Goal: Navigation & Orientation: Go to known website

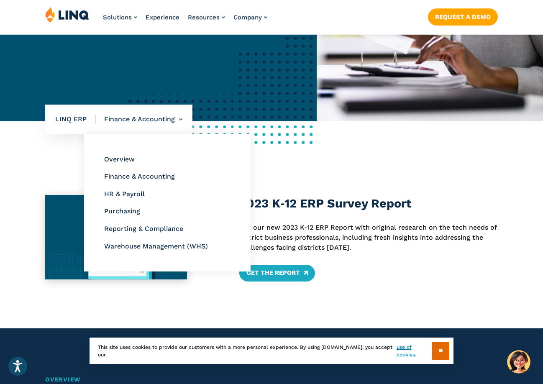
scroll to position [209, 0]
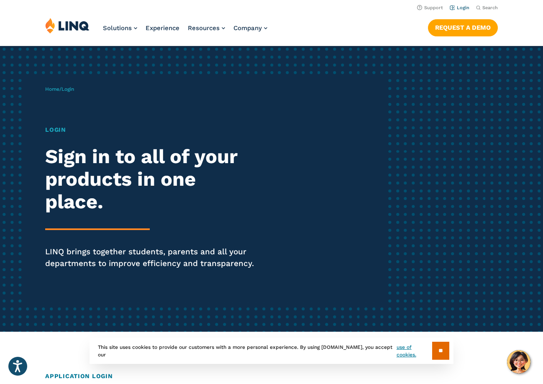
click at [461, 5] on link "Login" at bounding box center [459, 7] width 20 height 5
click at [55, 129] on h1 "Login" at bounding box center [149, 129] width 209 height 9
click at [57, 128] on h1 "Login" at bounding box center [149, 129] width 209 height 9
click at [69, 87] on span "Login" at bounding box center [67, 89] width 13 height 6
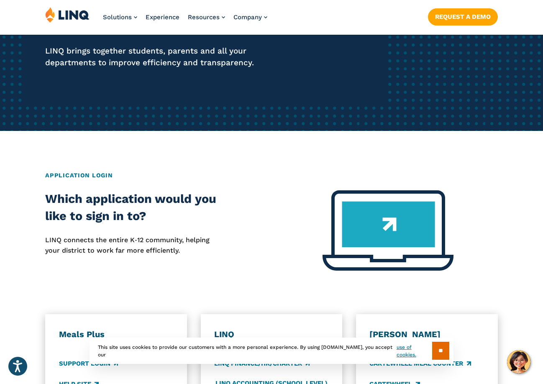
scroll to position [209, 0]
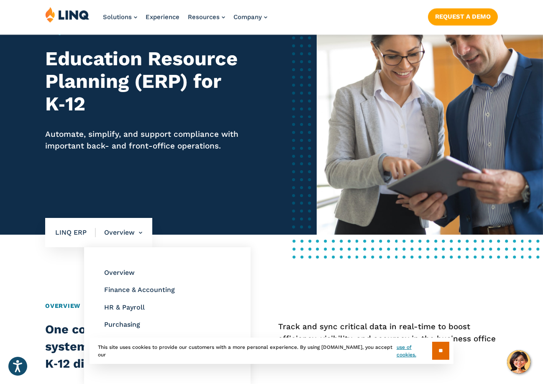
scroll to position [84, 0]
